Goal: Task Accomplishment & Management: Use online tool/utility

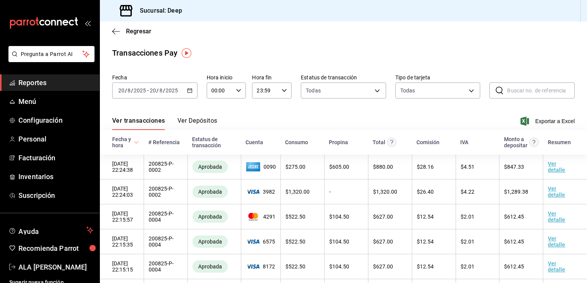
click at [188, 91] on icon "button" at bounding box center [189, 90] width 5 height 5
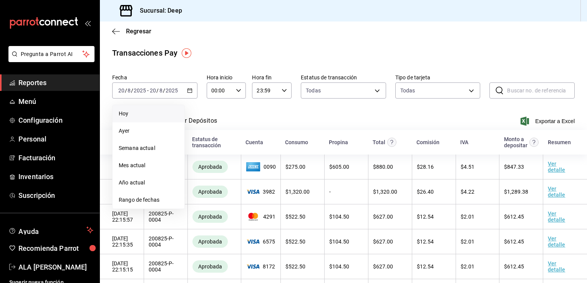
click at [167, 112] on span "Hoy" at bounding box center [149, 114] width 60 height 8
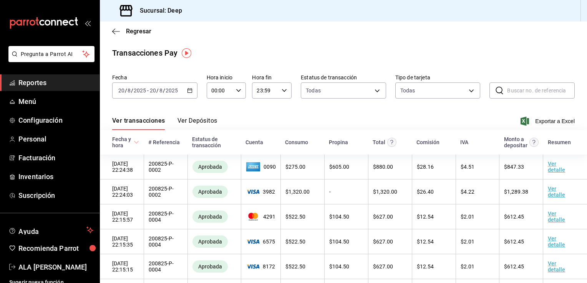
click at [191, 91] on icon "button" at bounding box center [189, 90] width 5 height 5
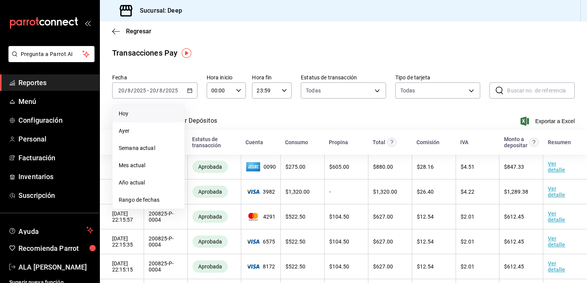
click at [146, 107] on li "Hoy" at bounding box center [149, 113] width 72 height 17
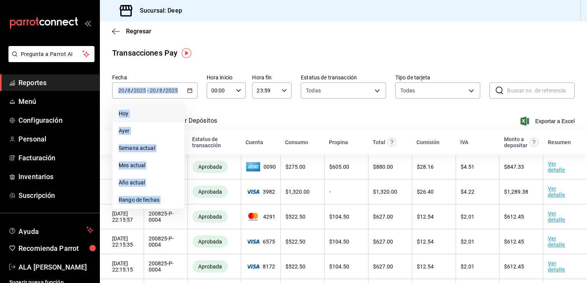
click at [146, 107] on div "Fecha [DATE] [DATE] - [DATE] [DATE] [DATE] [DATE] Semana actual Mes actual Año …" at bounding box center [343, 89] width 462 height 37
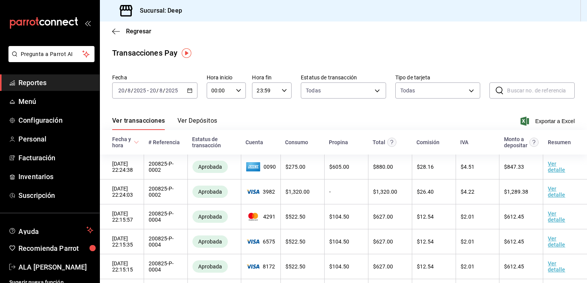
drag, startPoint x: 146, startPoint y: 107, endPoint x: 245, endPoint y: 25, distance: 128.8
click at [245, 25] on div "Regresar" at bounding box center [343, 32] width 487 height 20
click at [187, 93] on \(Stroke\) "button" at bounding box center [189, 91] width 5 height 4
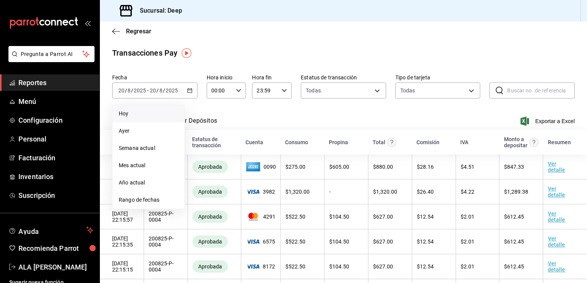
click at [172, 110] on span "Hoy" at bounding box center [149, 114] width 60 height 8
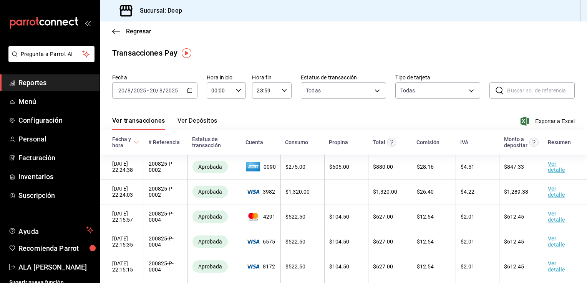
click at [172, 110] on div "Ver transacciones Ver Depósitos Exportar a Excel" at bounding box center [343, 119] width 462 height 22
click at [171, 89] on input "2025" at bounding box center [171, 91] width 13 height 6
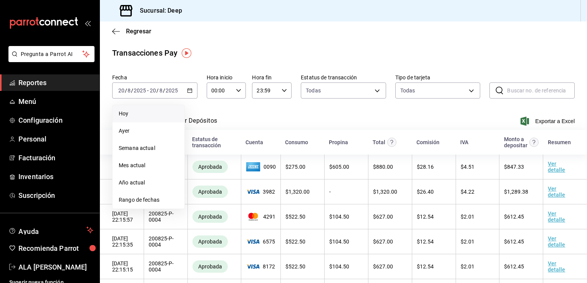
click at [175, 114] on span "Hoy" at bounding box center [149, 114] width 60 height 8
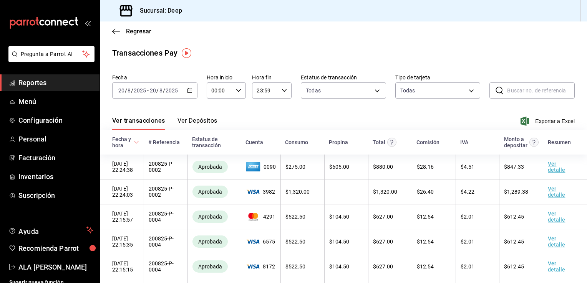
click at [175, 114] on div "Ver transacciones Ver Depósitos Exportar a Excel" at bounding box center [343, 119] width 462 height 22
click at [187, 92] on icon "button" at bounding box center [189, 90] width 5 height 5
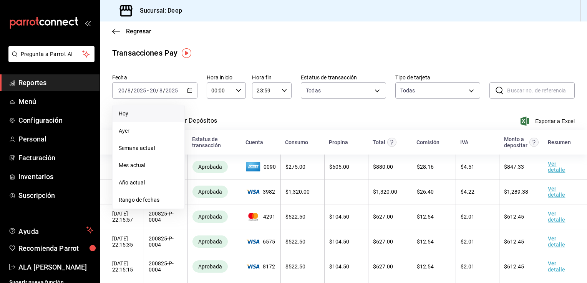
click at [174, 114] on span "Hoy" at bounding box center [149, 114] width 60 height 8
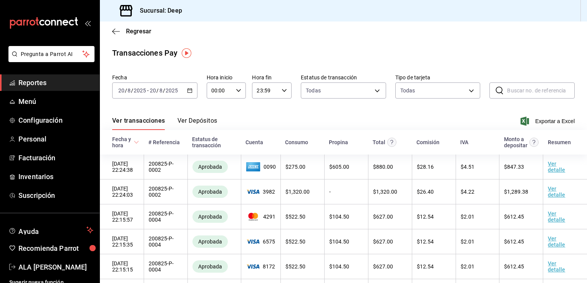
click at [174, 114] on div "Ver transacciones Ver Depósitos Exportar a Excel" at bounding box center [343, 119] width 462 height 22
drag, startPoint x: 174, startPoint y: 114, endPoint x: 192, endPoint y: 128, distance: 22.7
click at [192, 128] on button "Ver Depósitos" at bounding box center [197, 123] width 40 height 13
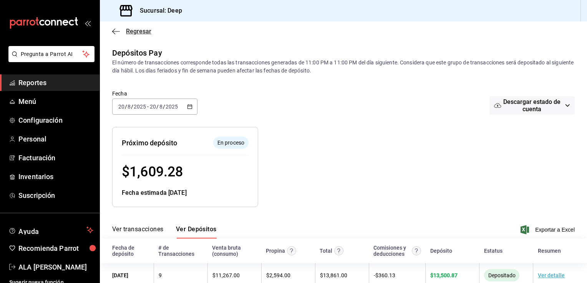
click at [112, 28] on icon "button" at bounding box center [116, 31] width 8 height 7
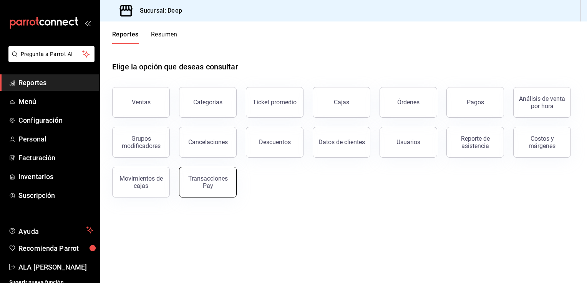
click at [194, 179] on div "Transacciones Pay" at bounding box center [208, 182] width 48 height 15
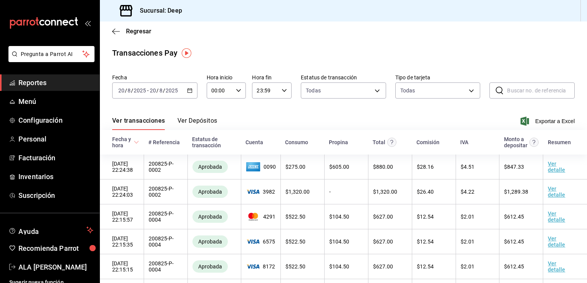
click at [74, 86] on span "Reportes" at bounding box center [55, 83] width 75 height 10
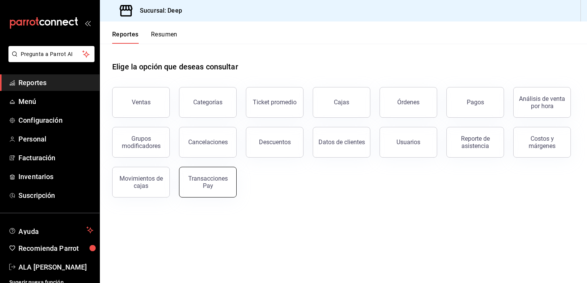
click at [205, 174] on button "Transacciones Pay" at bounding box center [208, 182] width 58 height 31
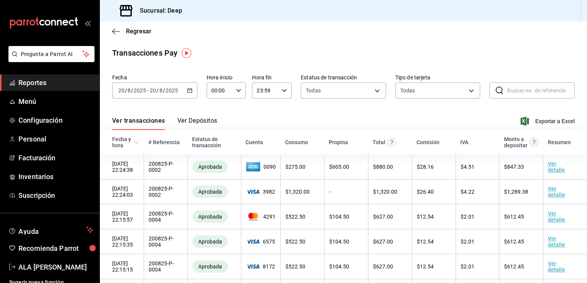
click at [215, 144] on div "Estatus de transacción" at bounding box center [214, 142] width 44 height 12
click at [157, 91] on span "/" at bounding box center [157, 91] width 2 height 6
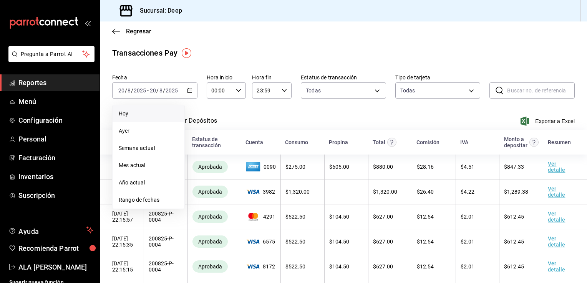
click at [152, 120] on li "Hoy" at bounding box center [149, 113] width 72 height 17
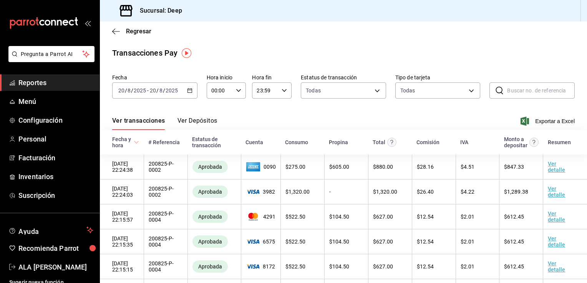
click at [126, 89] on span "/" at bounding box center [126, 91] width 2 height 6
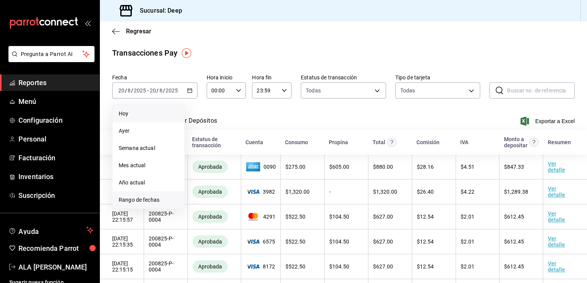
click at [149, 195] on li "Rango de fechas" at bounding box center [149, 200] width 72 height 17
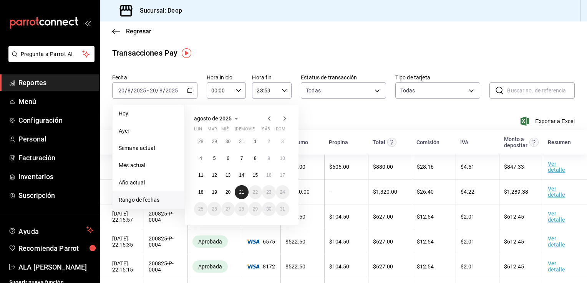
click at [237, 187] on button "21" at bounding box center [241, 192] width 13 height 14
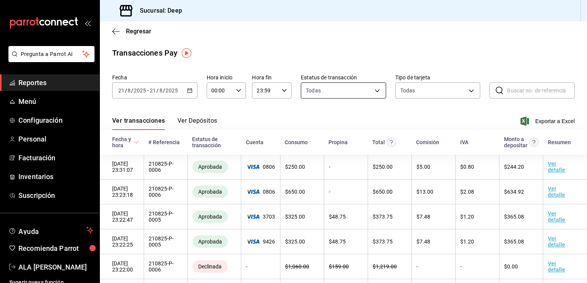
click at [372, 86] on body "Pregunta a Parrot AI Reportes Menú Configuración Personal Facturación Inventari…" at bounding box center [293, 141] width 587 height 283
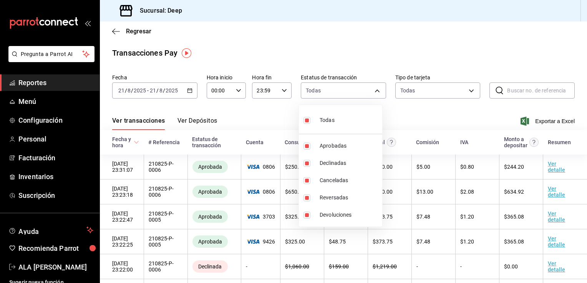
click at [305, 120] on input "checkbox" at bounding box center [306, 120] width 7 height 7
checkbox input "false"
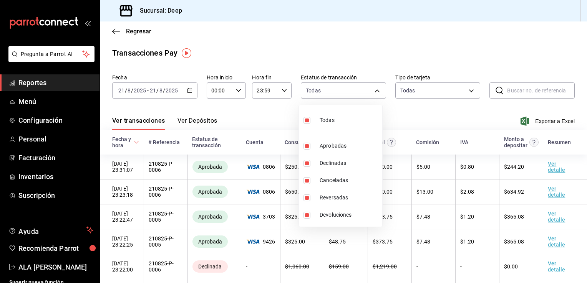
checkbox input "false"
click at [306, 148] on input "checkbox" at bounding box center [306, 146] width 7 height 7
checkbox input "true"
type input "approved"
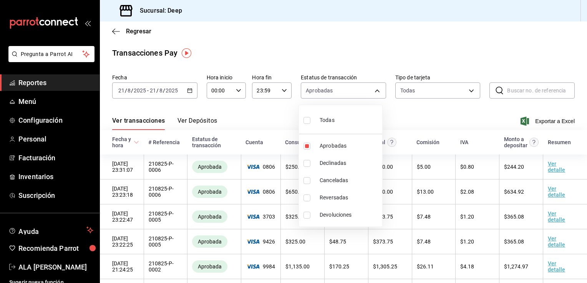
click at [447, 92] on div at bounding box center [293, 141] width 587 height 283
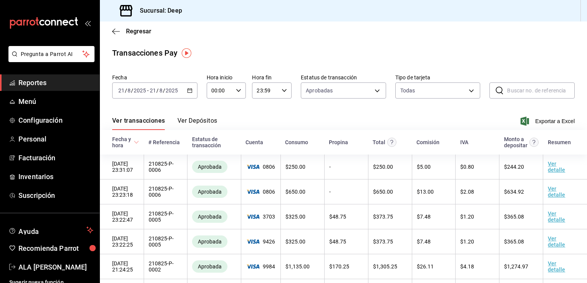
click at [447, 92] on body "Pregunta a Parrot AI Reportes Menú Configuración Personal Facturación Inventari…" at bounding box center [293, 141] width 587 height 283
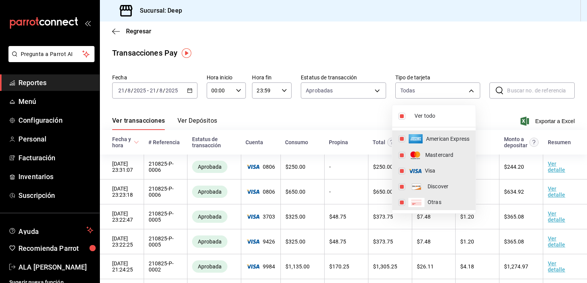
click at [447, 92] on div at bounding box center [293, 141] width 587 height 283
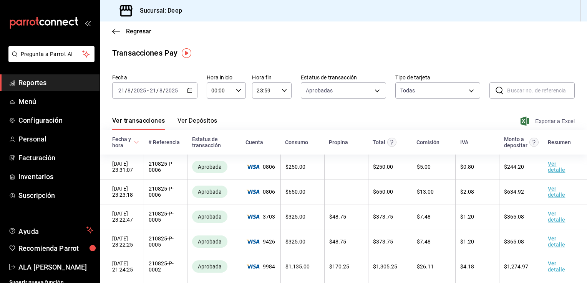
click at [536, 122] on span "Exportar a Excel" at bounding box center [548, 121] width 53 height 9
